Goal: Find specific page/section: Find specific page/section

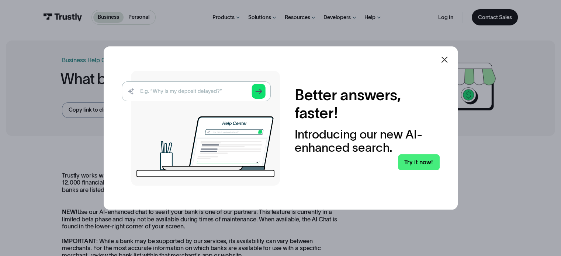
click at [445, 59] on icon at bounding box center [444, 59] width 9 height 9
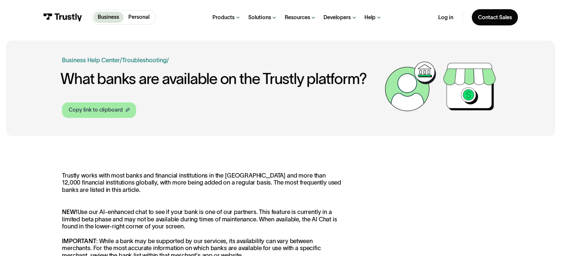
click at [99, 110] on div "Copy link to clipboard" at bounding box center [96, 110] width 54 height 8
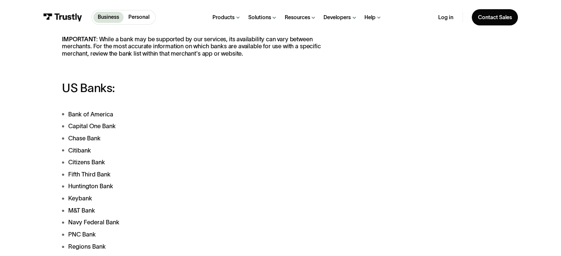
scroll to position [184, 0]
